Goal: Task Accomplishment & Management: Manage account settings

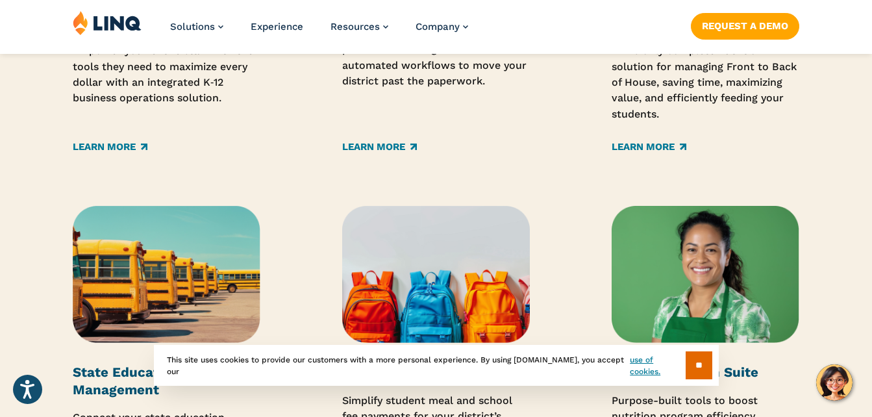
scroll to position [2144, 0]
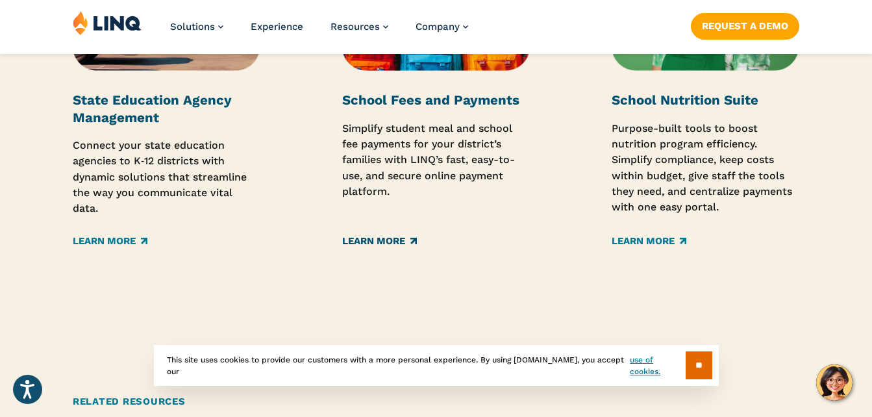
click at [377, 242] on link "Learn More" at bounding box center [379, 242] width 75 height 14
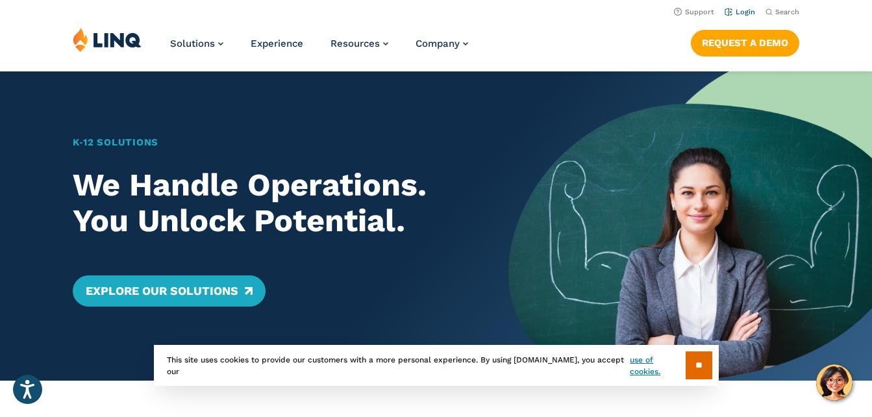
click at [743, 12] on link "Login" at bounding box center [740, 12] width 31 height 8
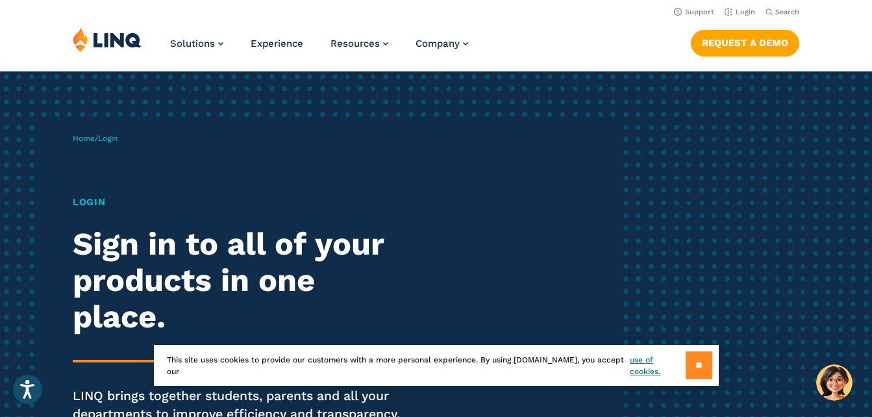
click at [696, 367] on input "**" at bounding box center [699, 365] width 27 height 28
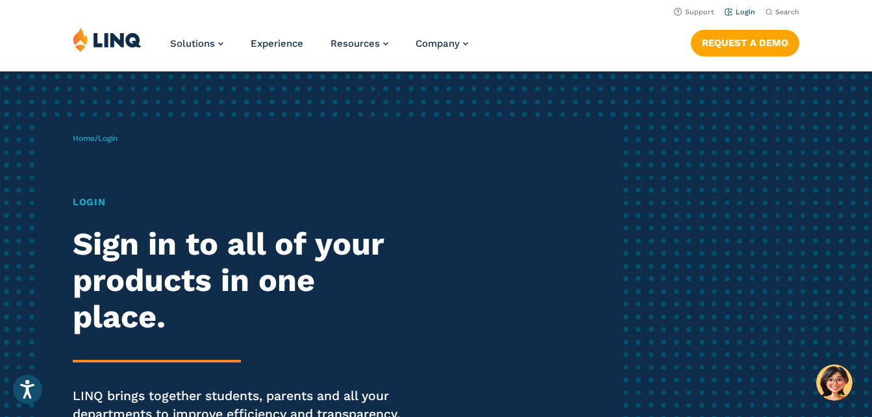
click at [743, 11] on link "Login" at bounding box center [740, 12] width 31 height 8
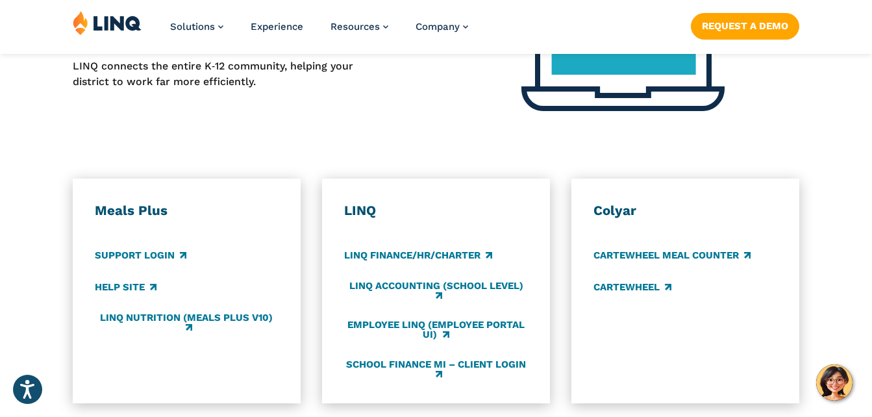
scroll to position [650, 0]
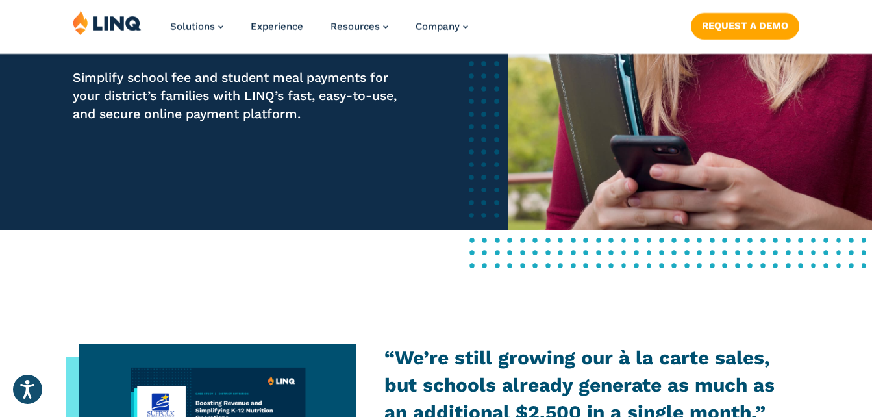
scroll to position [390, 0]
